Goal: Task Accomplishment & Management: Manage account settings

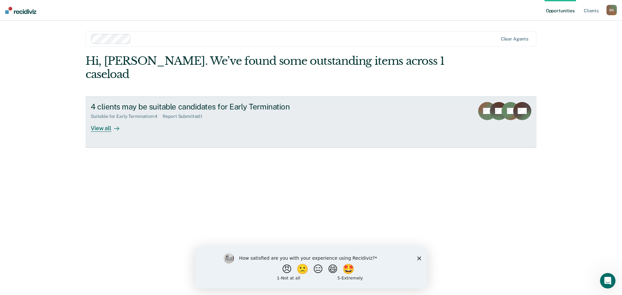
click at [96, 119] on div "View all" at bounding box center [109, 125] width 36 height 13
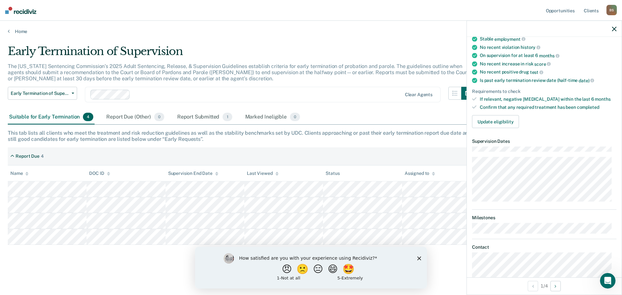
scroll to position [97, 0]
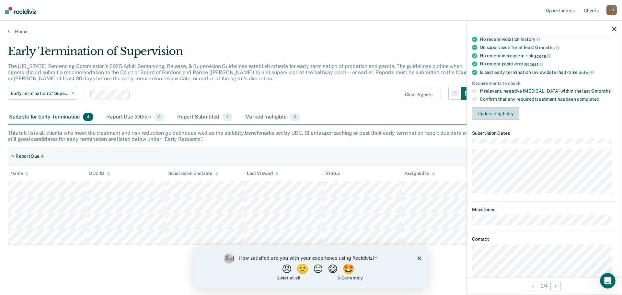
click at [508, 114] on button "Update eligibility" at bounding box center [495, 113] width 47 height 13
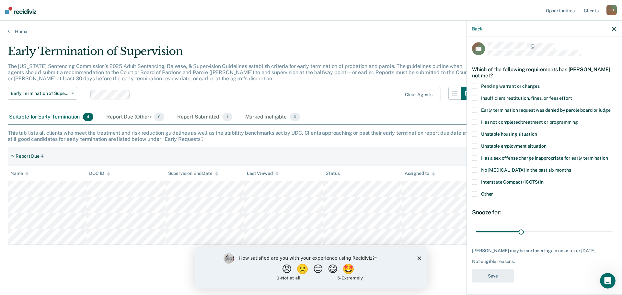
click at [613, 26] on button "button" at bounding box center [614, 29] width 5 height 6
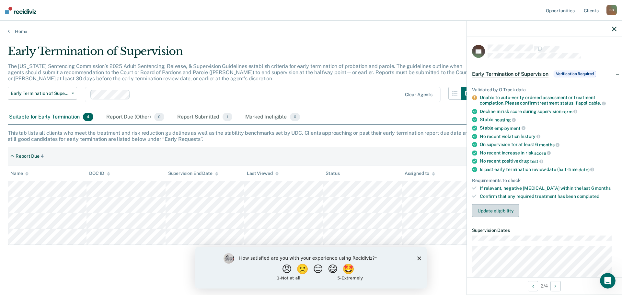
click at [494, 210] on button "Update eligibility" at bounding box center [495, 210] width 47 height 13
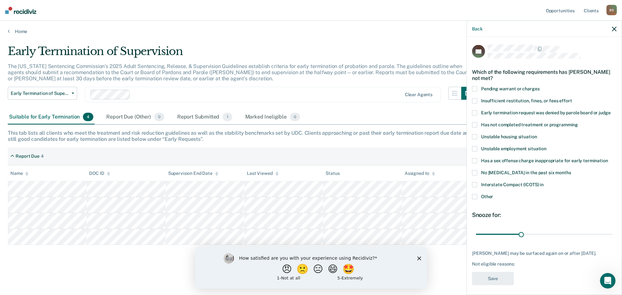
click at [473, 124] on span at bounding box center [474, 124] width 5 height 5
click at [578, 122] on input "Has not completed treatment or programming" at bounding box center [578, 122] width 0 height 0
click at [492, 283] on button "Save" at bounding box center [493, 278] width 42 height 13
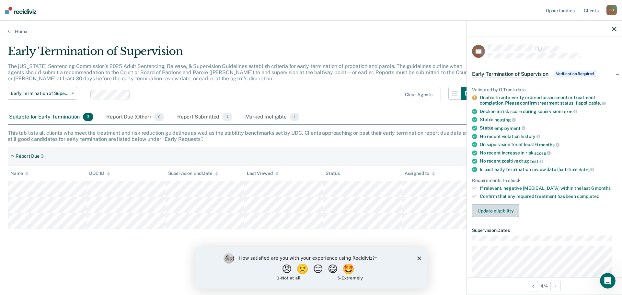
click at [492, 213] on button "Update eligibility" at bounding box center [495, 210] width 47 height 13
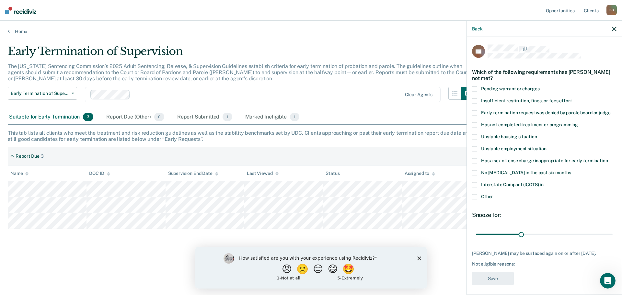
click at [474, 87] on span at bounding box center [474, 88] width 5 height 5
click at [539, 86] on input "Pending warrant or charges" at bounding box center [539, 86] width 0 height 0
click at [475, 122] on span at bounding box center [474, 124] width 5 height 5
click at [578, 122] on input "Has not completed treatment or programming" at bounding box center [578, 122] width 0 height 0
click at [476, 196] on span at bounding box center [474, 196] width 5 height 5
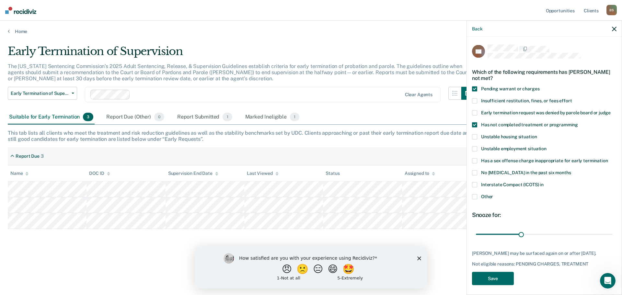
click at [493, 194] on input "Other" at bounding box center [493, 194] width 0 height 0
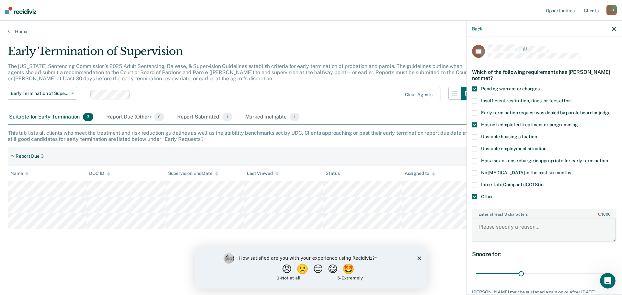
click at [497, 229] on textarea "Enter at least 3 characters 0 / 1600" at bounding box center [543, 230] width 143 height 24
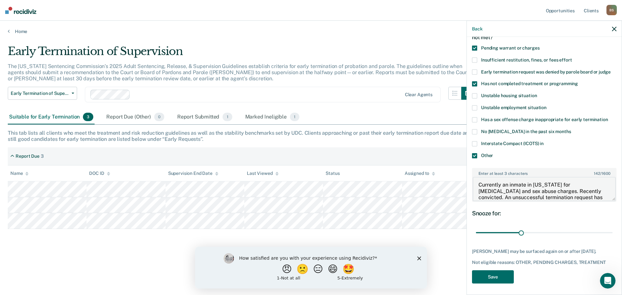
scroll to position [42, 0]
type textarea "Currently an inmate in [US_STATE] for [MEDICAL_DATA] and sex abuse charges. Rec…"
click at [491, 275] on button "Save" at bounding box center [493, 275] width 42 height 13
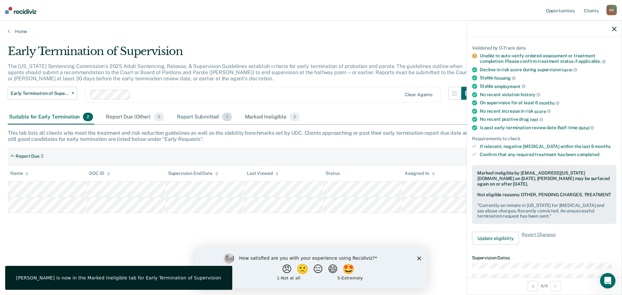
click at [196, 119] on div "Report Submitted 1" at bounding box center [204, 117] width 58 height 14
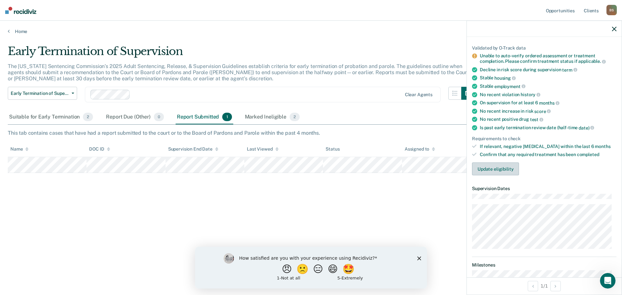
click at [493, 169] on button "Update eligibility" at bounding box center [495, 168] width 47 height 13
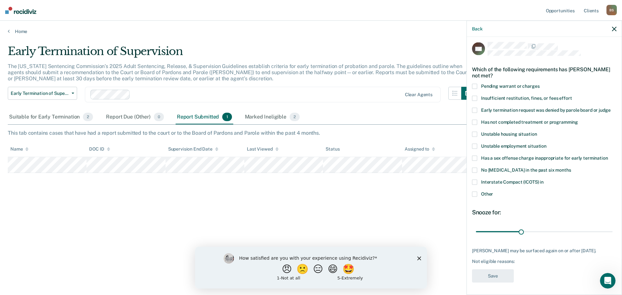
click at [476, 111] on span at bounding box center [474, 109] width 5 height 5
click at [610, 107] on input "Early termination request was denied by parole board or judge" at bounding box center [610, 107] width 0 height 0
click at [489, 273] on button "Save" at bounding box center [493, 275] width 42 height 13
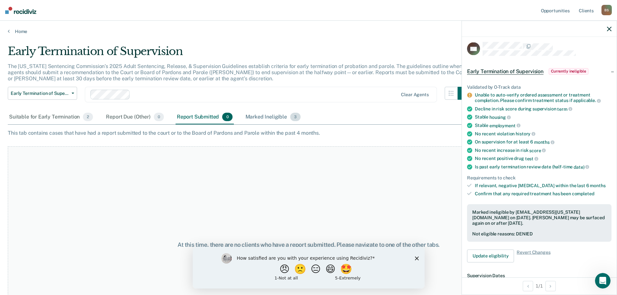
click at [261, 118] on div "Marked Ineligible 3" at bounding box center [273, 117] width 58 height 14
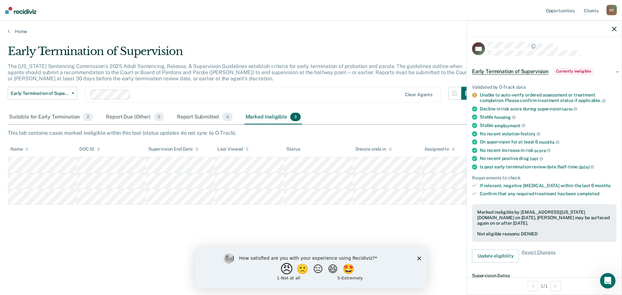
click at [284, 272] on button "😠" at bounding box center [287, 268] width 15 height 13
click at [256, 276] on input "Enter text..." at bounding box center [305, 273] width 133 height 13
type input "I already know who I am putting in for termination and there are at least 4 oth…"
click at [376, 273] on icon "Submit your response" at bounding box center [376, 273] width 5 height 5
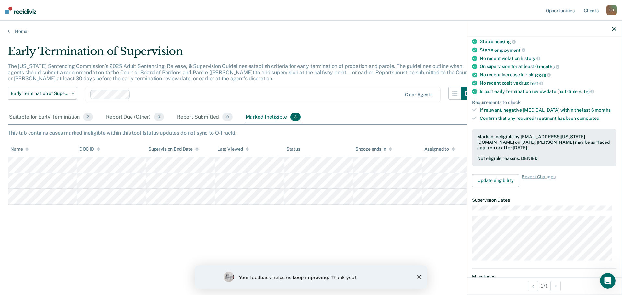
scroll to position [0, 0]
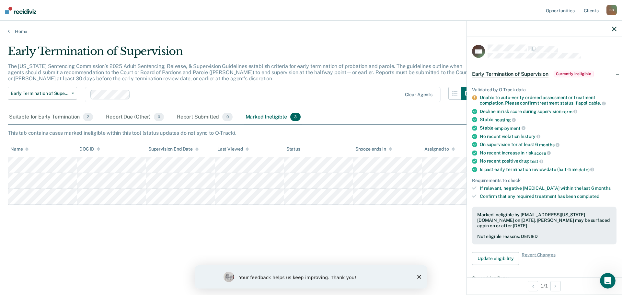
click at [581, 74] on span "Currently ineligible" at bounding box center [573, 74] width 40 height 6
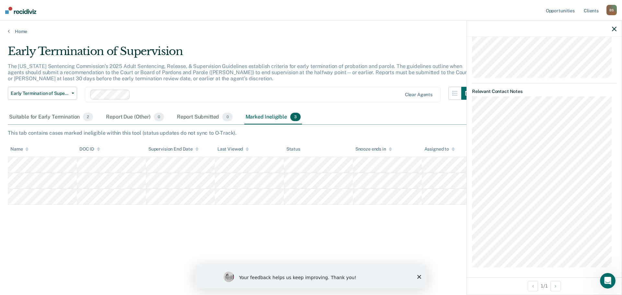
scroll to position [170, 0]
click at [104, 231] on div "Early Termination of Supervision The [US_STATE] Sentencing Commission’s 2025 Ad…" at bounding box center [311, 146] width 606 height 202
click at [115, 118] on div "Report Due (Other) 0" at bounding box center [135, 117] width 60 height 14
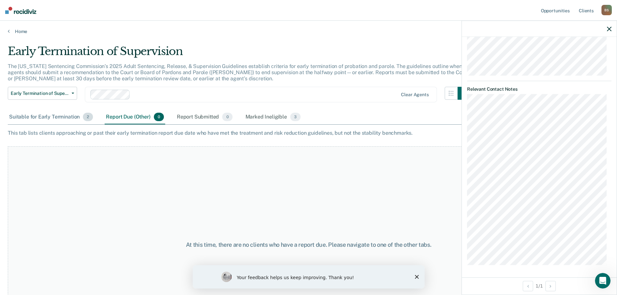
click at [47, 117] on div "Suitable for Early Termination 2" at bounding box center [51, 117] width 86 height 14
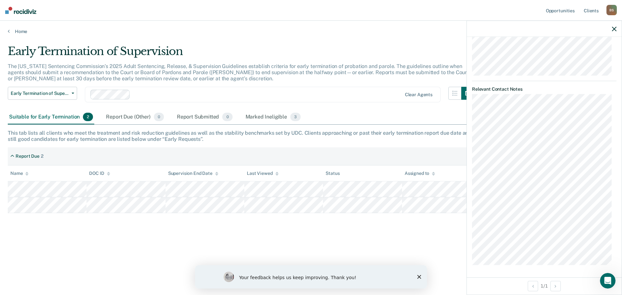
click at [417, 275] on polygon "Close survey" at bounding box center [419, 277] width 4 height 4
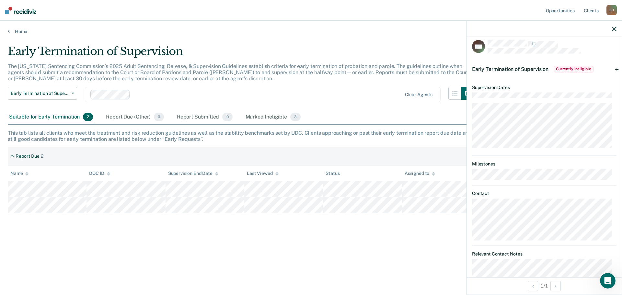
scroll to position [0, 0]
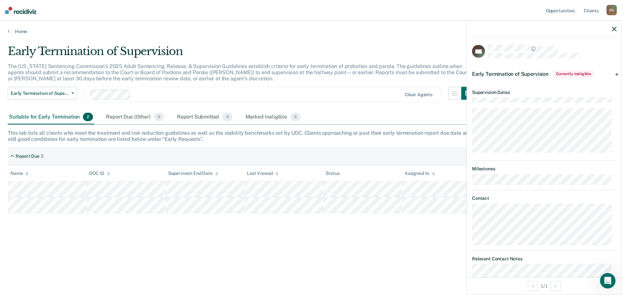
click at [613, 28] on icon "button" at bounding box center [614, 29] width 5 height 5
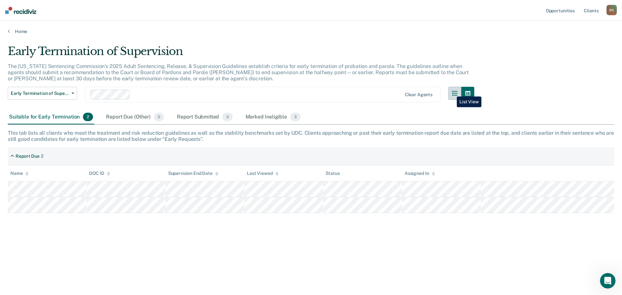
click at [453, 92] on icon "button" at bounding box center [454, 93] width 5 height 5
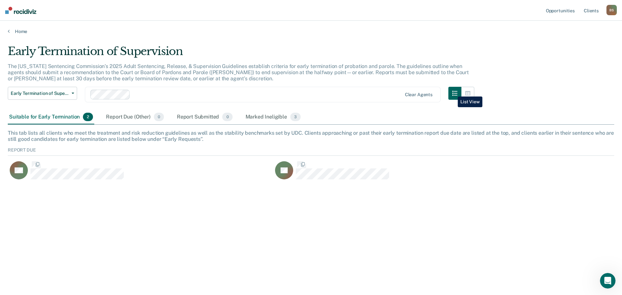
scroll to position [35, 601]
click at [465, 93] on icon "button" at bounding box center [467, 93] width 5 height 5
